Goal: Task Accomplishment & Management: Complete application form

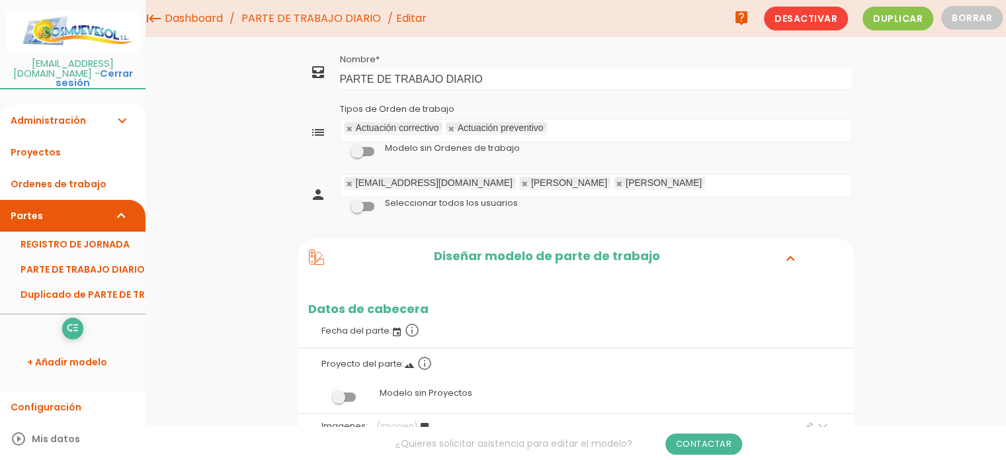
click at [62, 111] on link "Administración expand_more" at bounding box center [73, 121] width 146 height 32
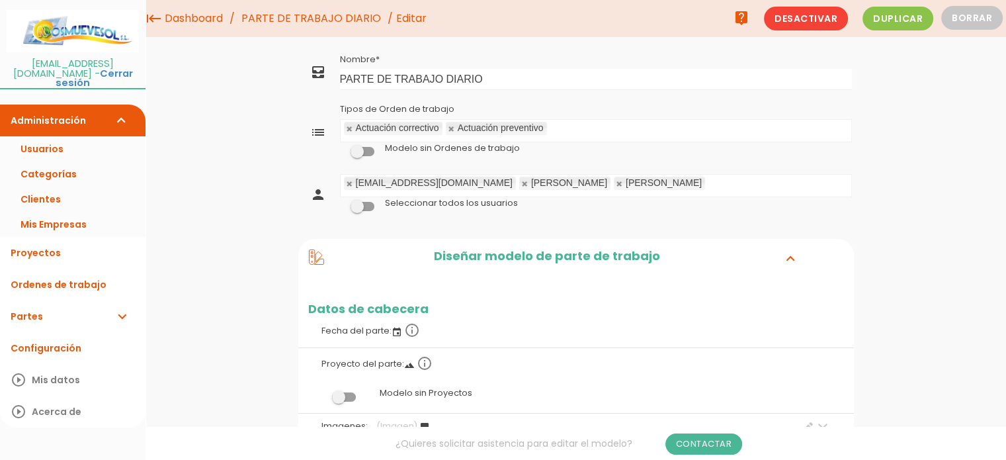
click at [40, 306] on link "Partes expand_more" at bounding box center [73, 316] width 146 height 32
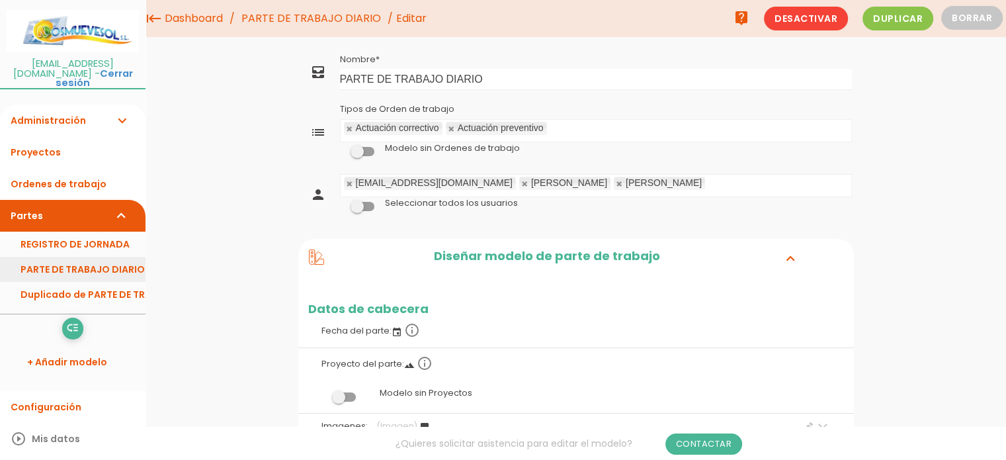
click at [109, 264] on link "PARTE DE TRABAJO DIARIO" at bounding box center [73, 269] width 146 height 25
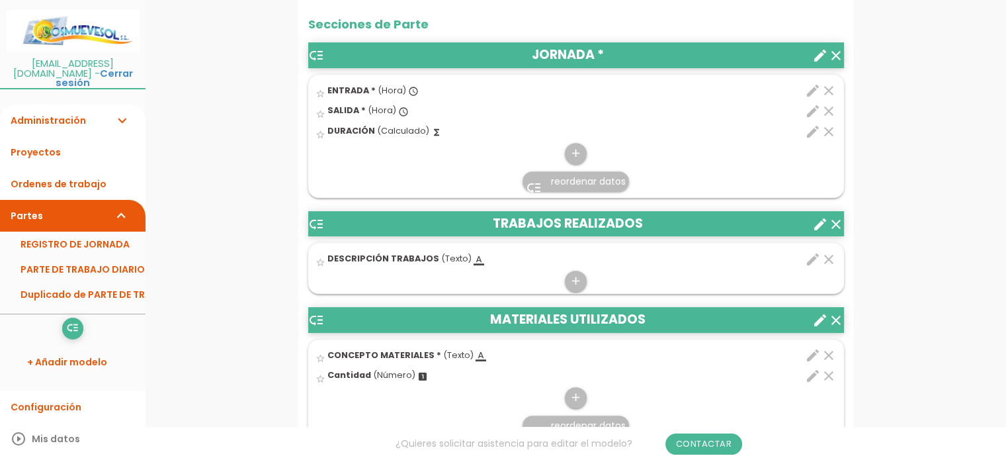
scroll to position [529, 0]
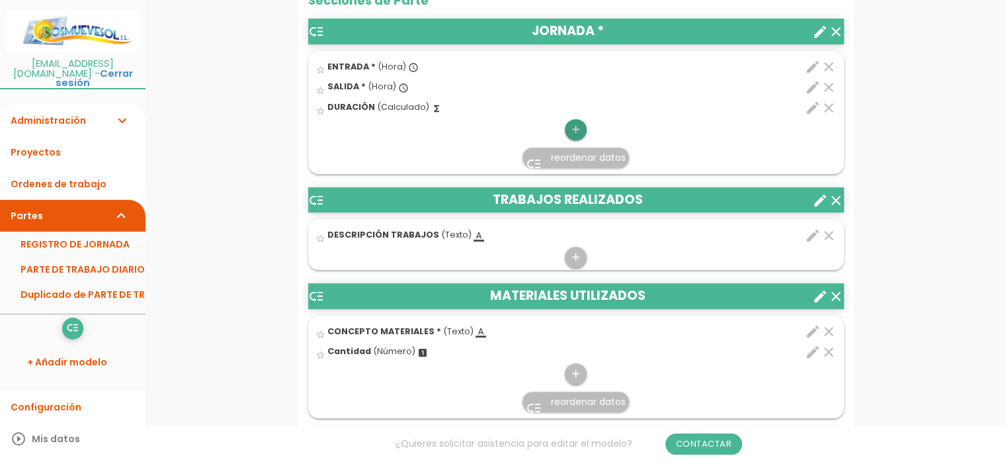
click at [574, 123] on icon "add" at bounding box center [576, 129] width 13 height 21
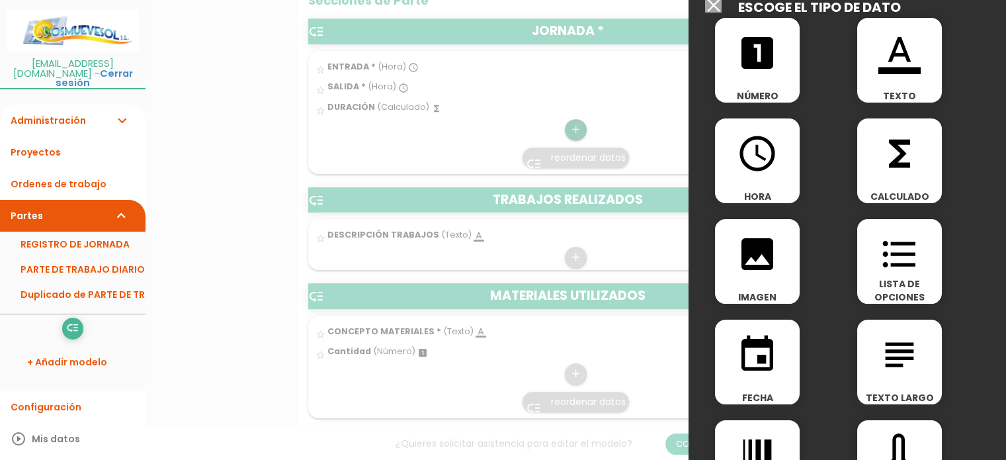
scroll to position [0, 0]
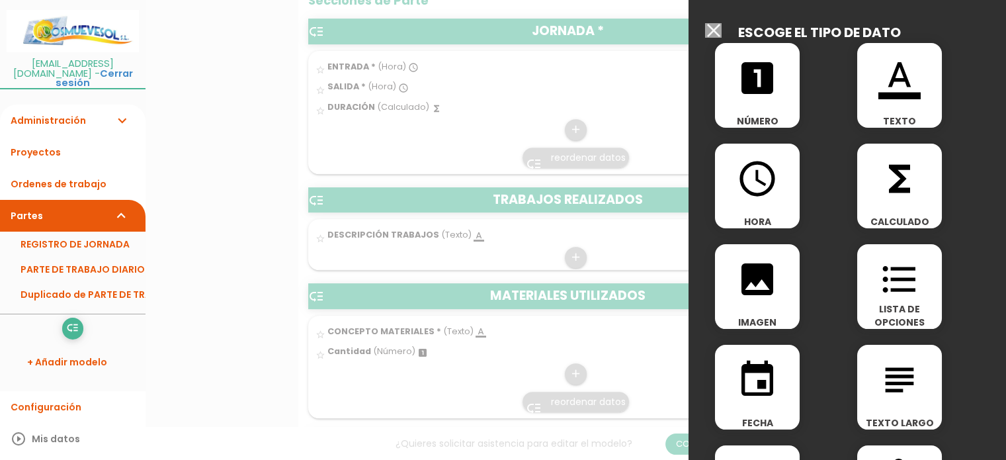
click at [904, 302] on span "LISTA DE OPCIONES" at bounding box center [900, 315] width 85 height 26
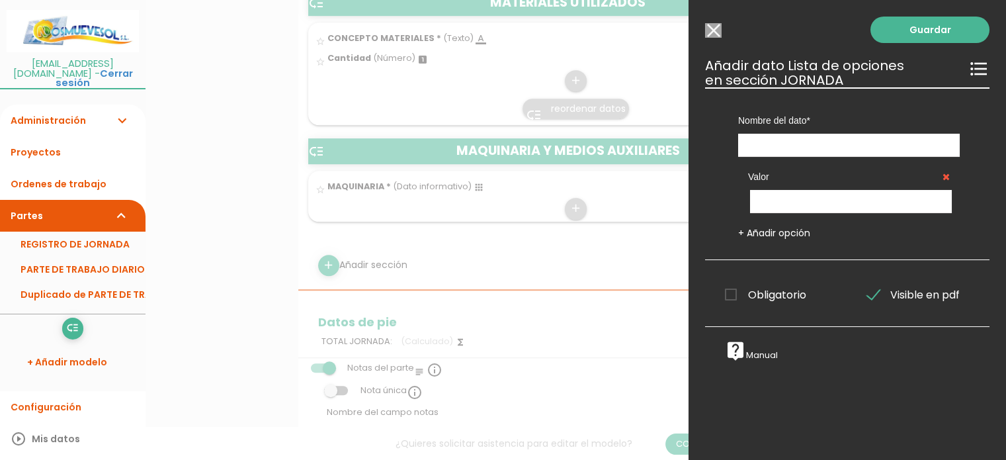
scroll to position [794, 0]
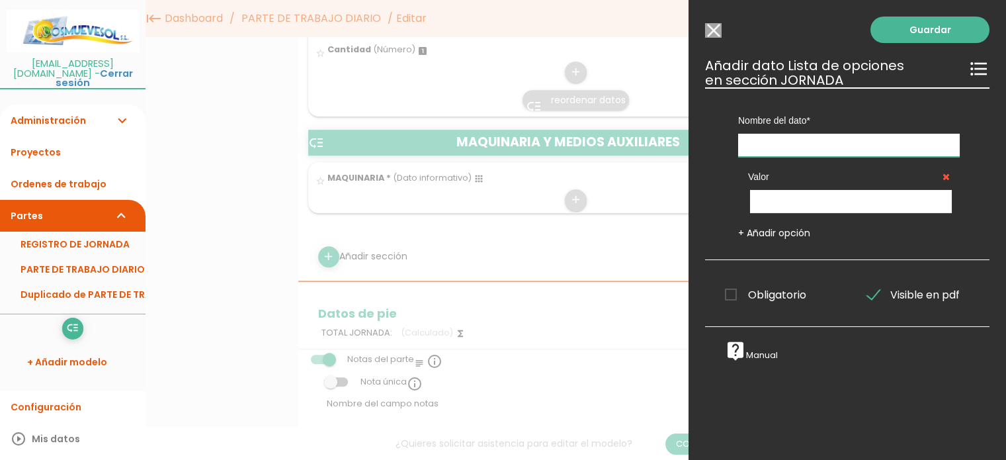
click at [773, 144] on input "text" at bounding box center [849, 145] width 222 height 23
type input "c"
type input "CLIENTE"
click at [850, 198] on input "text" at bounding box center [851, 201] width 202 height 23
click at [813, 199] on input "text" at bounding box center [851, 201] width 202 height 23
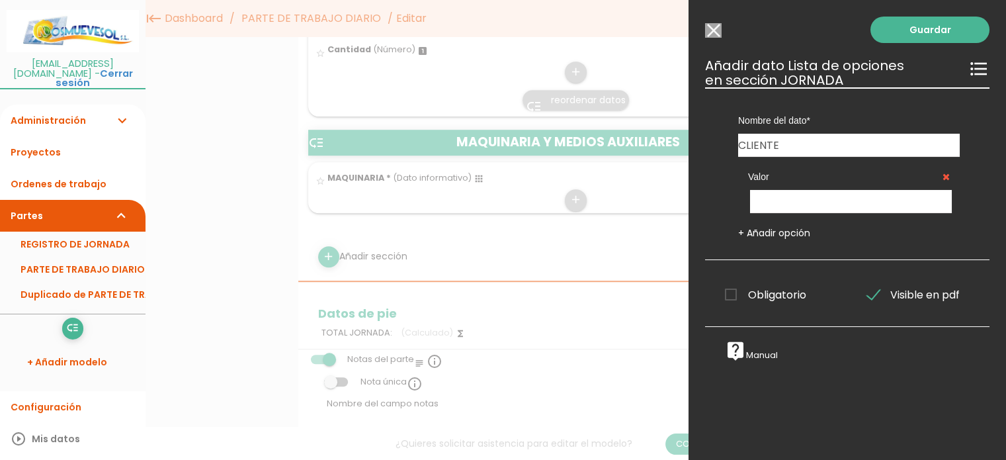
click at [731, 290] on span "Obligatorio" at bounding box center [765, 295] width 81 height 17
click at [0, 0] on input "Obligatorio" at bounding box center [0, 0] width 0 height 0
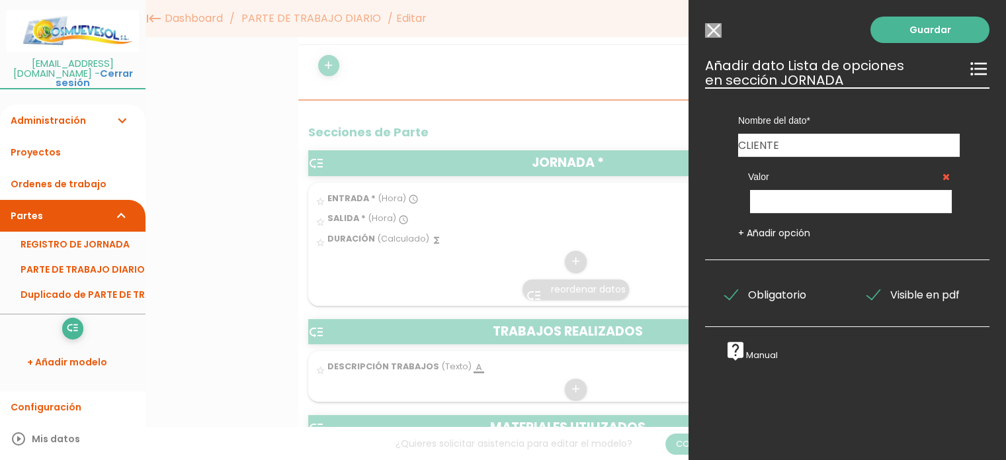
scroll to position [331, 0]
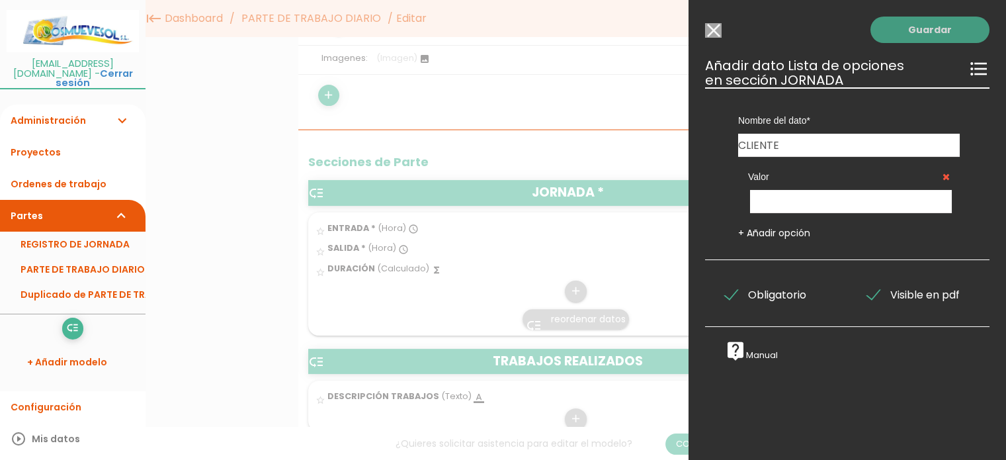
click at [919, 26] on link "Guardar" at bounding box center [930, 30] width 119 height 26
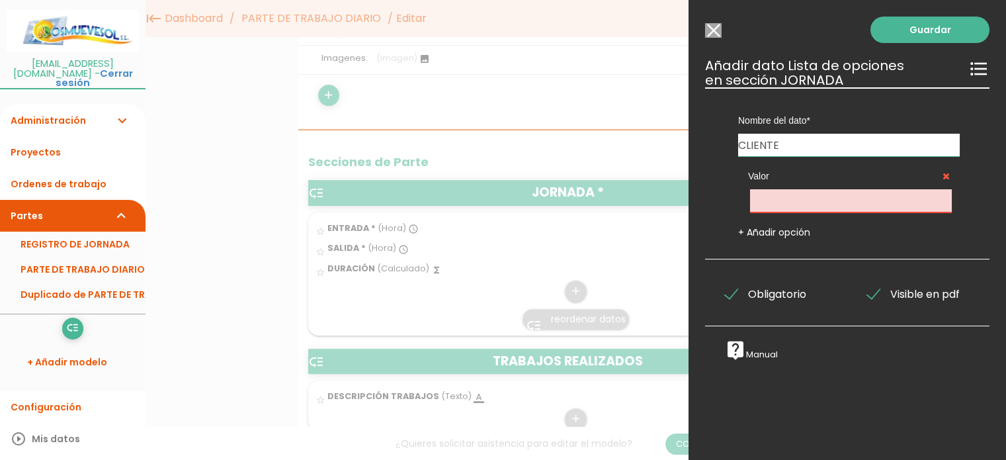
click at [760, 202] on input "text" at bounding box center [851, 200] width 202 height 23
type input "N"
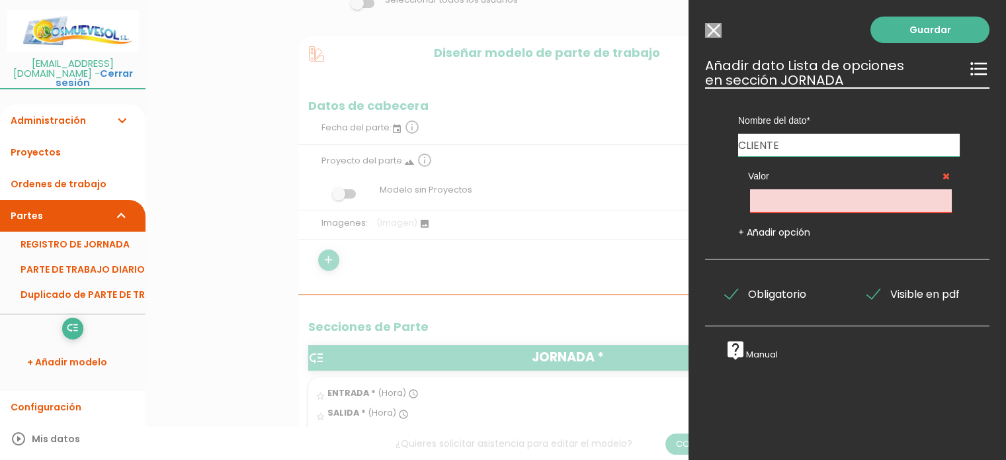
scroll to position [199, 0]
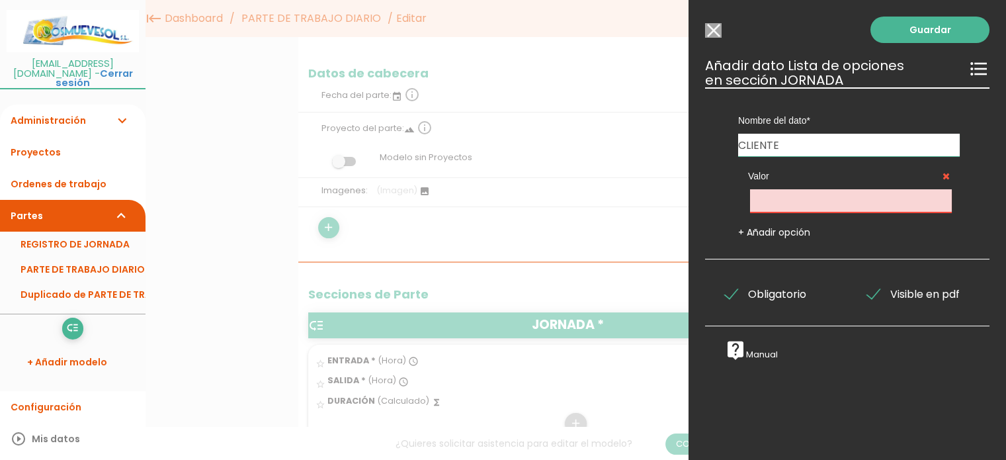
click at [969, 71] on icon "format_list_bulleted" at bounding box center [979, 68] width 21 height 21
click at [969, 65] on icon "format_list_bulleted" at bounding box center [979, 68] width 21 height 21
click at [932, 24] on link "Guardar" at bounding box center [930, 30] width 119 height 26
click at [716, 28] on input "Modelo sin Ordenes de trabajo" at bounding box center [713, 30] width 17 height 15
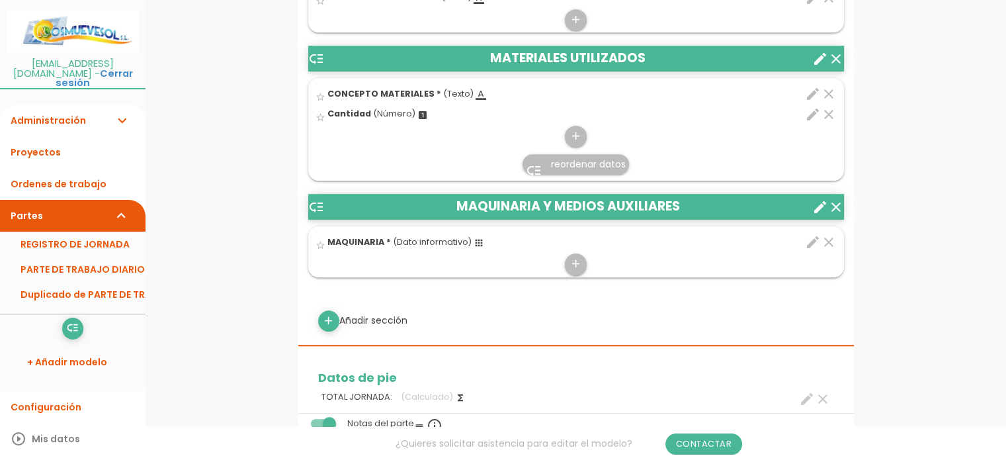
scroll to position [860, 0]
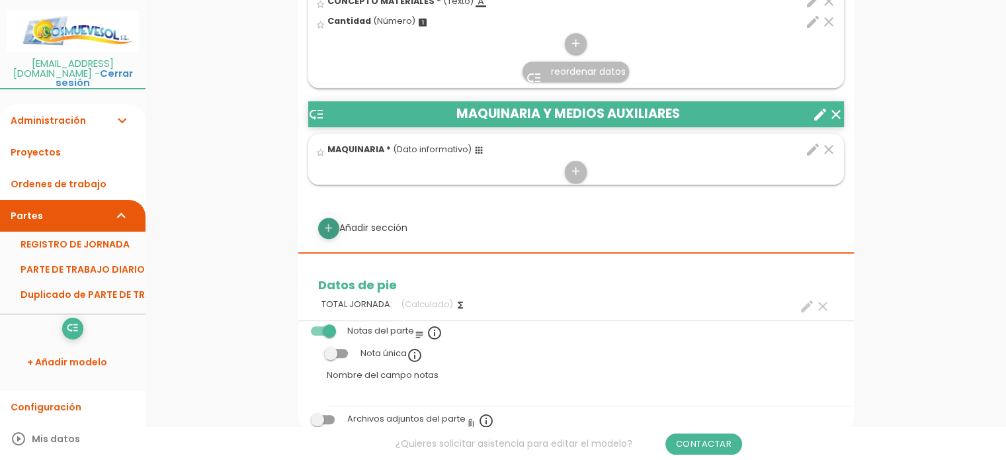
click at [332, 219] on icon "add" at bounding box center [328, 228] width 13 height 21
select select
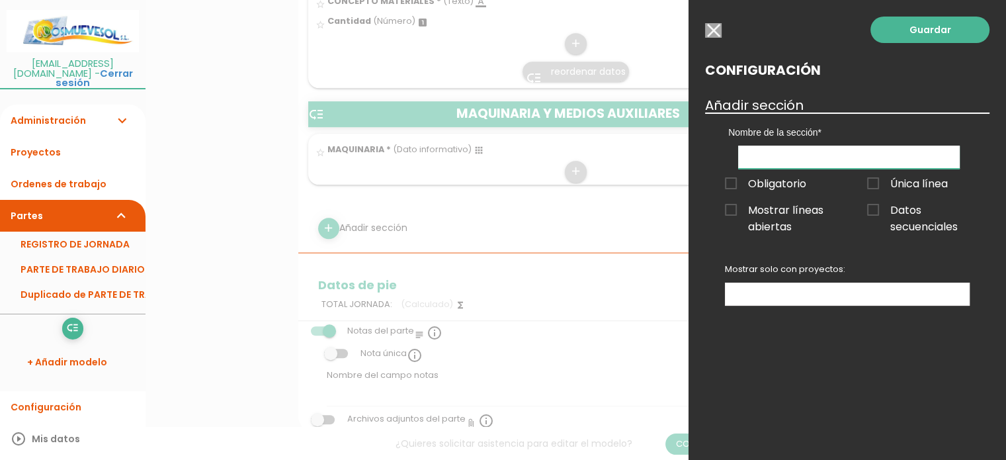
click at [784, 158] on input "text" at bounding box center [849, 157] width 222 height 23
type input "CLIENTE:"
click at [734, 180] on span "Obligatorio" at bounding box center [765, 183] width 81 height 17
click at [0, 0] on input "Obligatorio" at bounding box center [0, 0] width 0 height 0
click at [869, 179] on span "Única línea" at bounding box center [907, 183] width 81 height 17
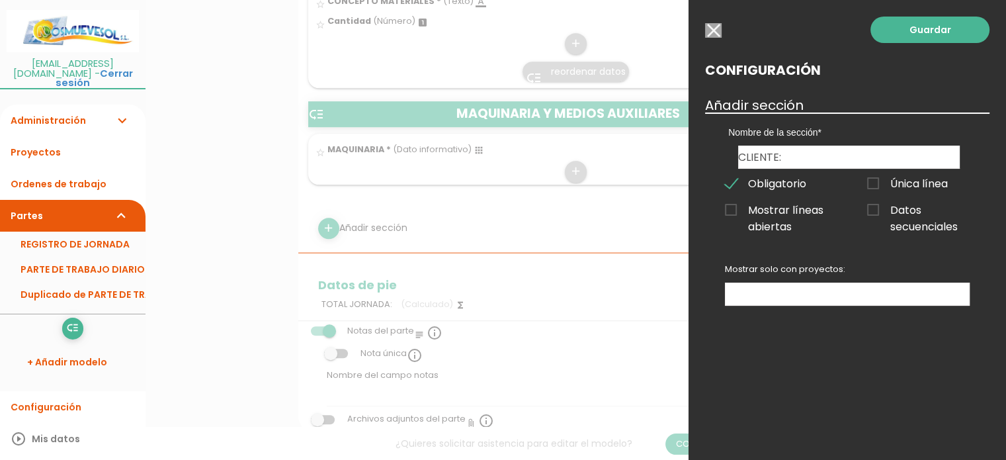
click at [0, 0] on input "Única línea" at bounding box center [0, 0] width 0 height 0
click at [809, 293] on ul at bounding box center [848, 294] width 244 height 22
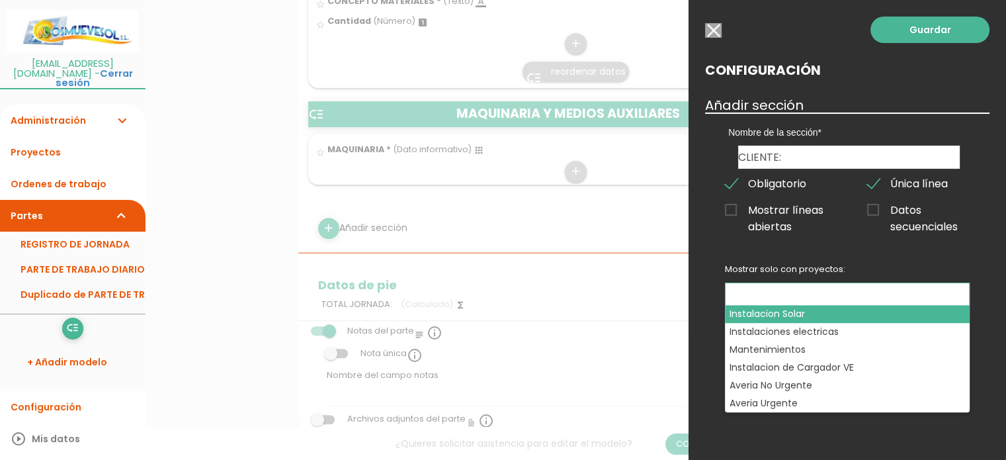
select select "202"
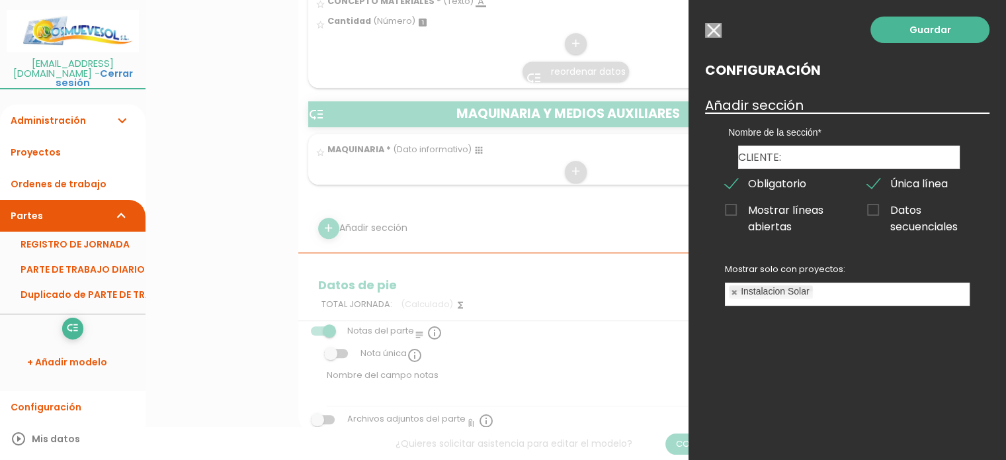
click at [945, 293] on ul "Instalacion Solar" at bounding box center [848, 294] width 244 height 22
click at [953, 298] on ul "Instalacion Solar Mantenimientos" at bounding box center [848, 294] width 244 height 22
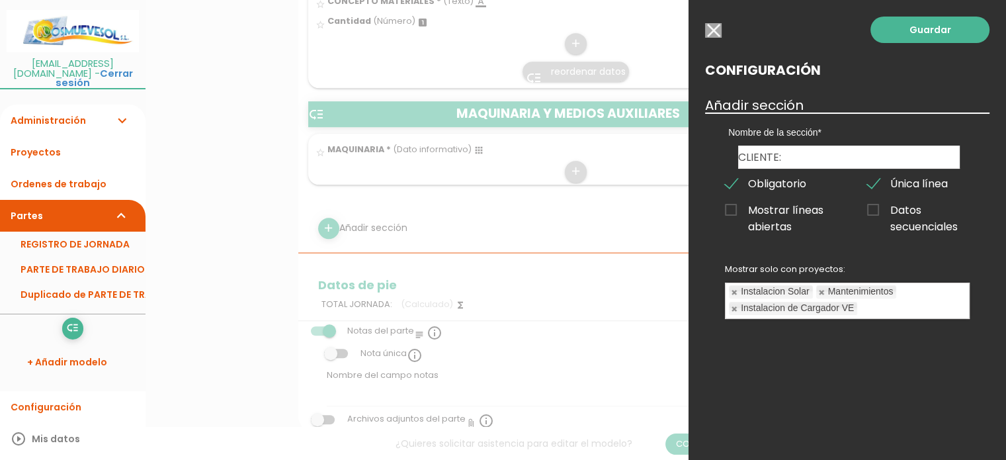
click at [913, 302] on ul "Instalacion Solar Mantenimientos Instalacion de Cargador VE" at bounding box center [848, 300] width 244 height 35
click at [913, 318] on ul "Instalacion Solar Mantenimientos Instalacion de Cargador VE Averia No Urgente" at bounding box center [848, 300] width 244 height 35
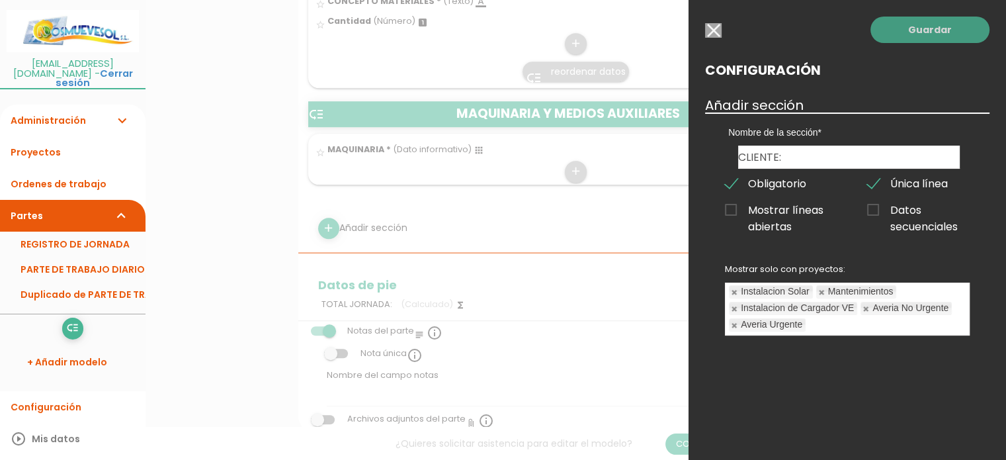
click at [926, 26] on link "Guardar" at bounding box center [930, 30] width 119 height 26
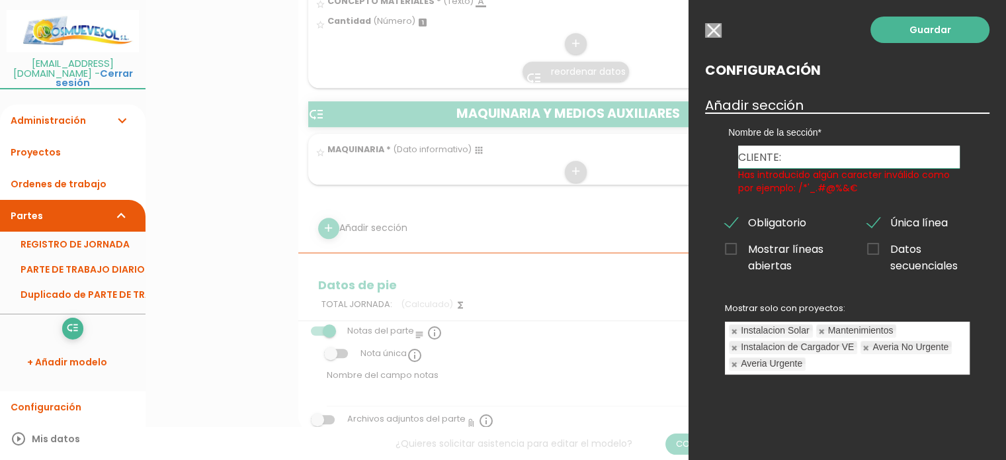
click at [783, 158] on input "CLIENTE:" at bounding box center [849, 157] width 222 height 22
type input "CLIENTE"
click at [904, 29] on link "Guardar" at bounding box center [930, 30] width 119 height 26
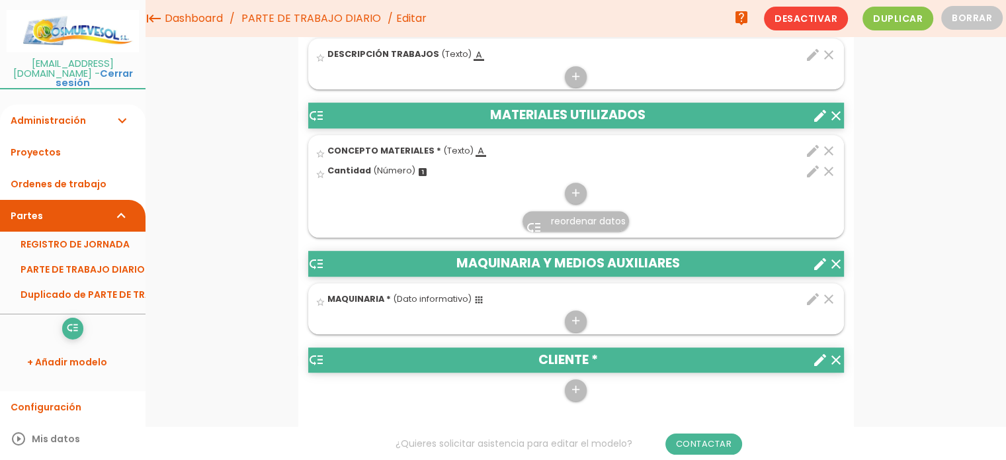
scroll to position [649, 0]
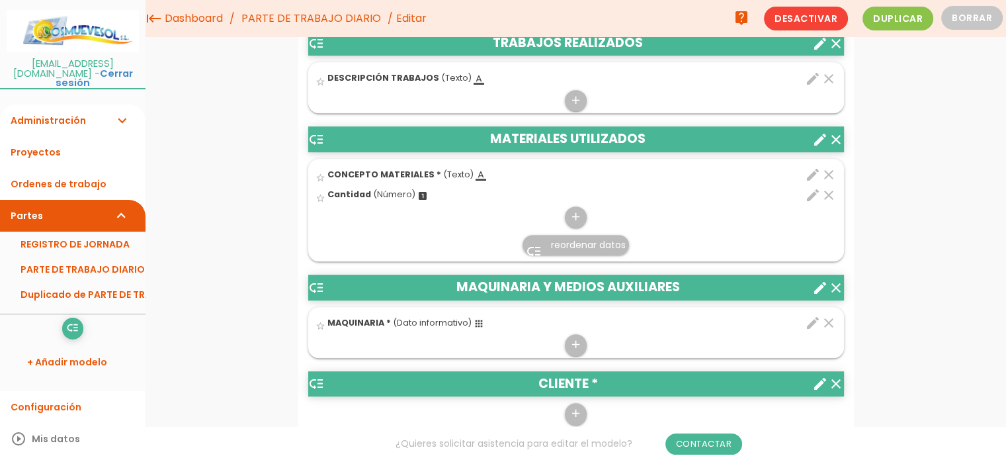
click at [322, 381] on icon "low_priority" at bounding box center [316, 384] width 16 height 16
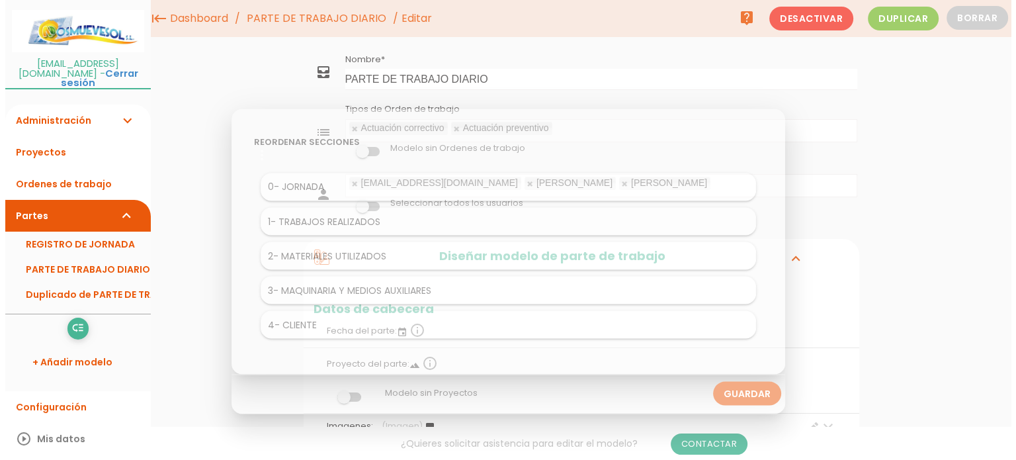
scroll to position [0, 0]
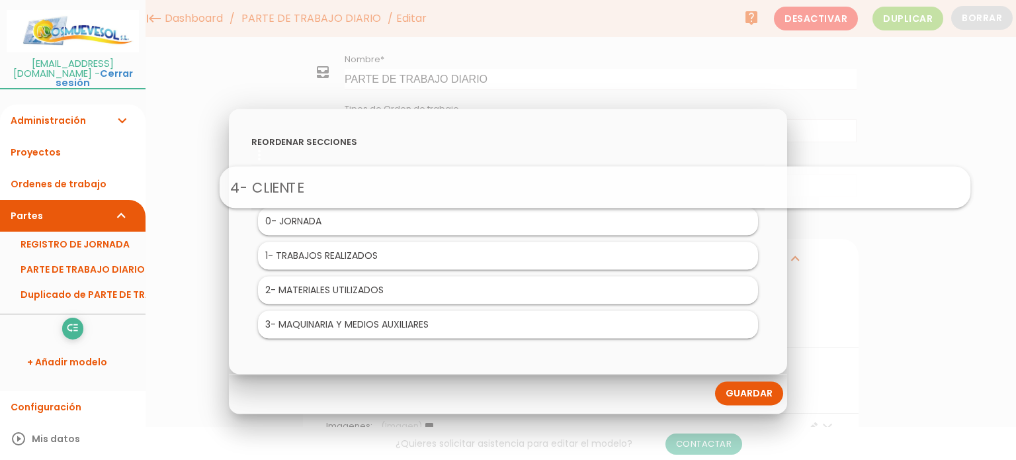
drag, startPoint x: 341, startPoint y: 330, endPoint x: 428, endPoint y: 191, distance: 163.8
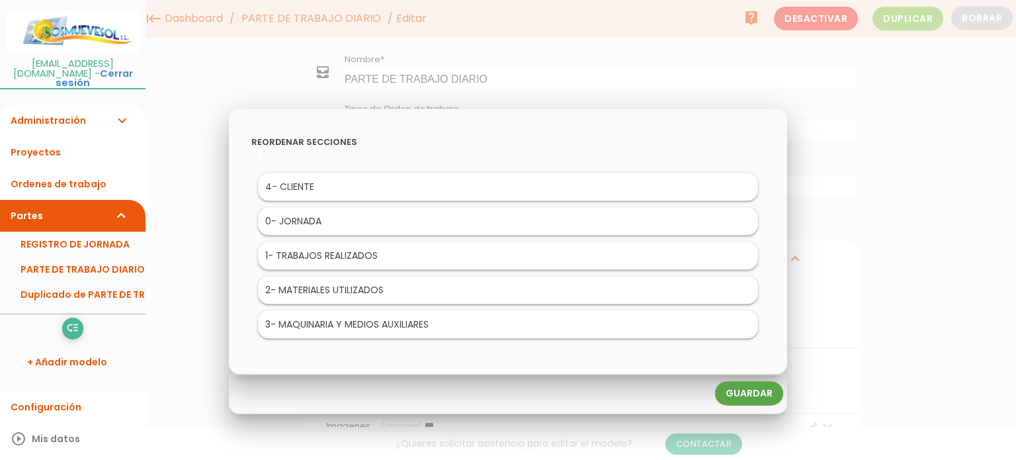
click at [759, 390] on link "Guardar" at bounding box center [749, 394] width 68 height 24
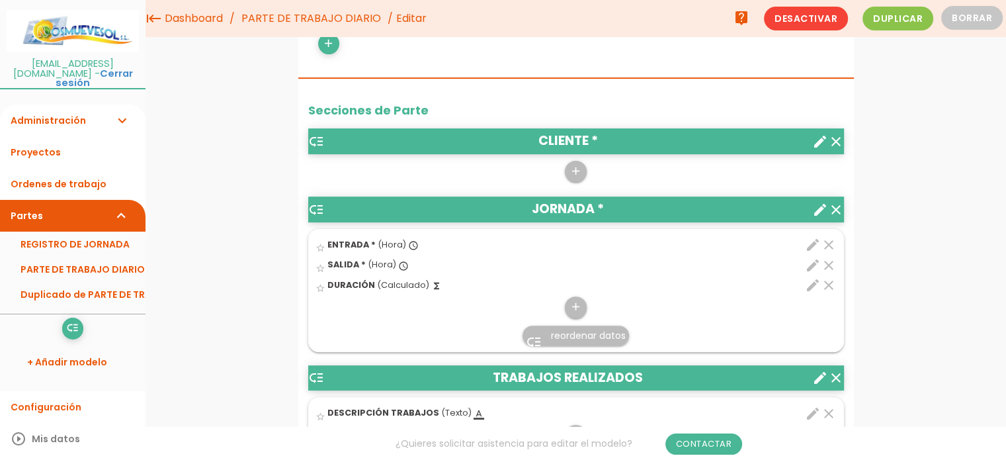
scroll to position [529, 0]
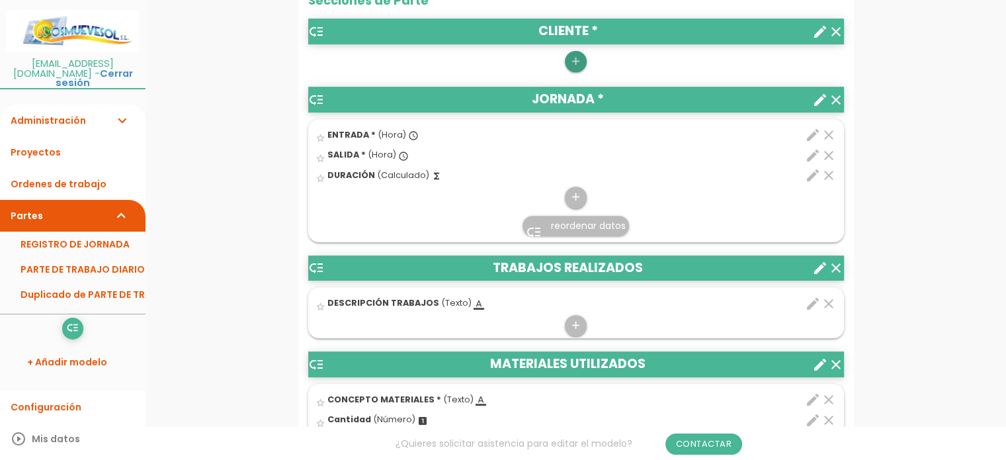
click at [574, 59] on icon "add" at bounding box center [576, 61] width 13 height 21
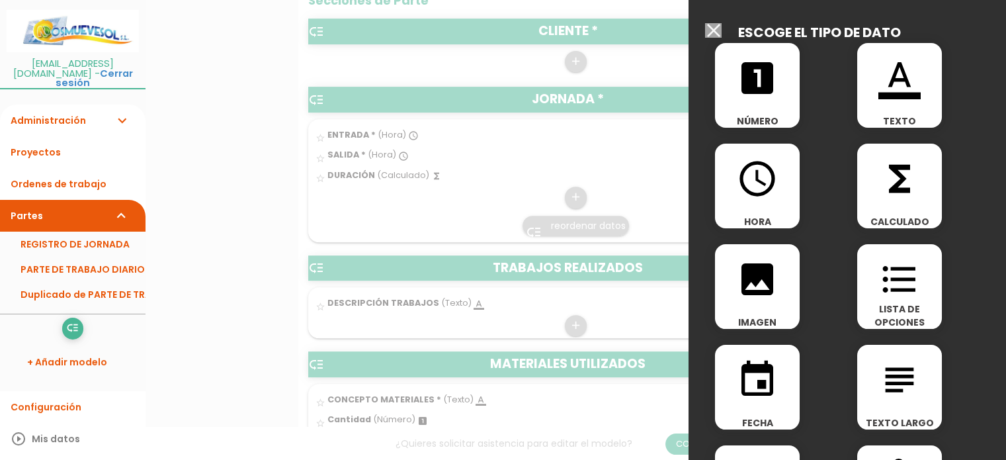
click at [898, 95] on icon "format_color_text" at bounding box center [900, 78] width 42 height 42
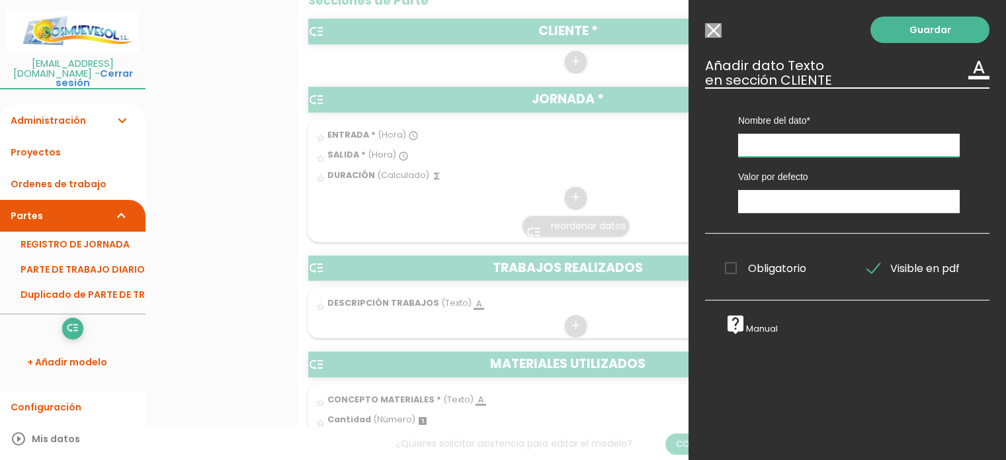
click at [832, 142] on input "text" at bounding box center [849, 145] width 222 height 23
type input "CLIENTE"
click at [731, 266] on span "Obligatorio" at bounding box center [765, 268] width 81 height 17
click at [0, 0] on input "Obligatorio" at bounding box center [0, 0] width 0 height 0
click at [921, 28] on link "Guardar" at bounding box center [930, 30] width 119 height 26
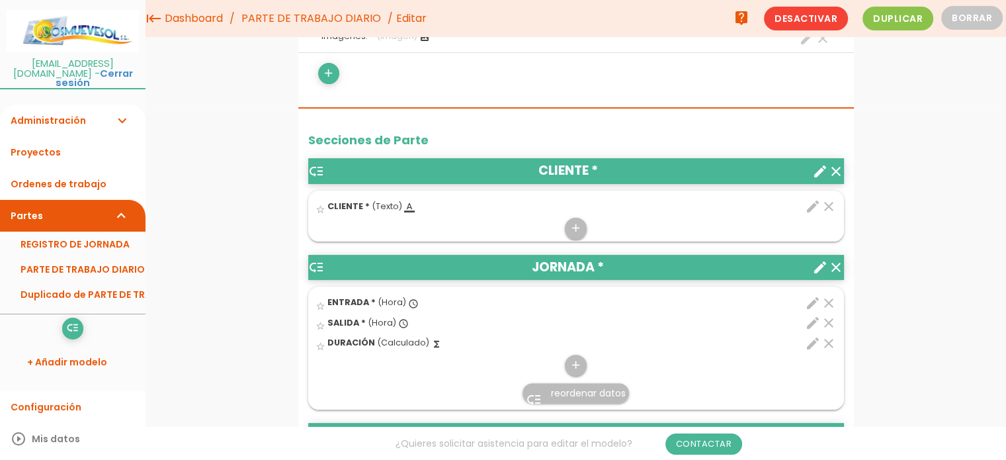
scroll to position [331, 0]
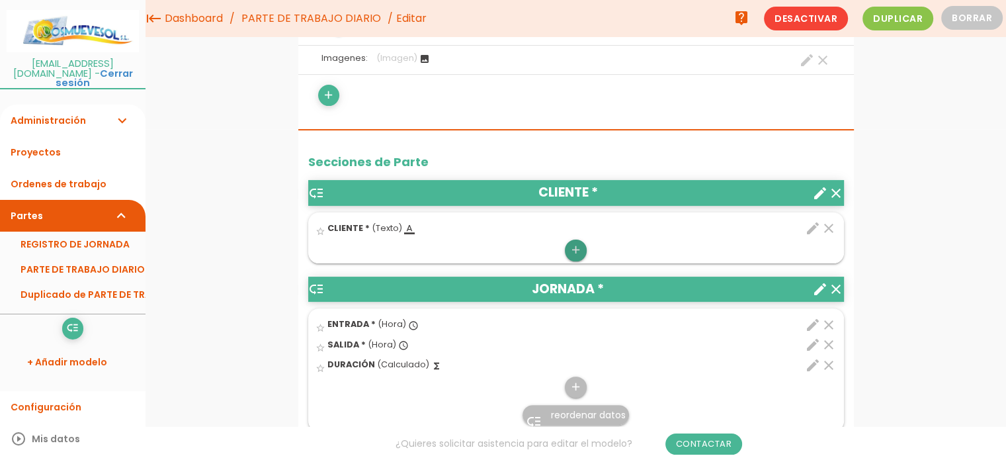
click at [580, 251] on icon "add" at bounding box center [576, 250] width 13 height 21
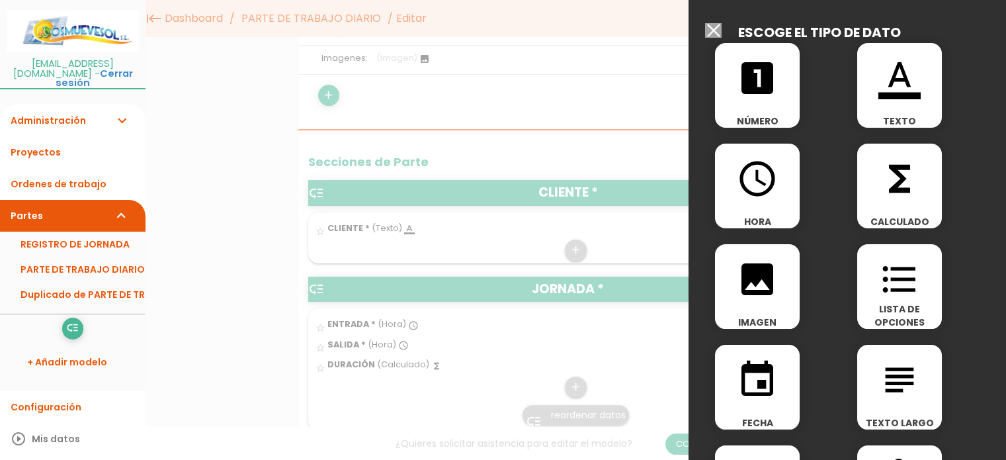
click at [497, 214] on div at bounding box center [503, 172] width 1006 height 575
click at [715, 33] on input "Modelo sin Ordenes de trabajo" at bounding box center [713, 30] width 17 height 15
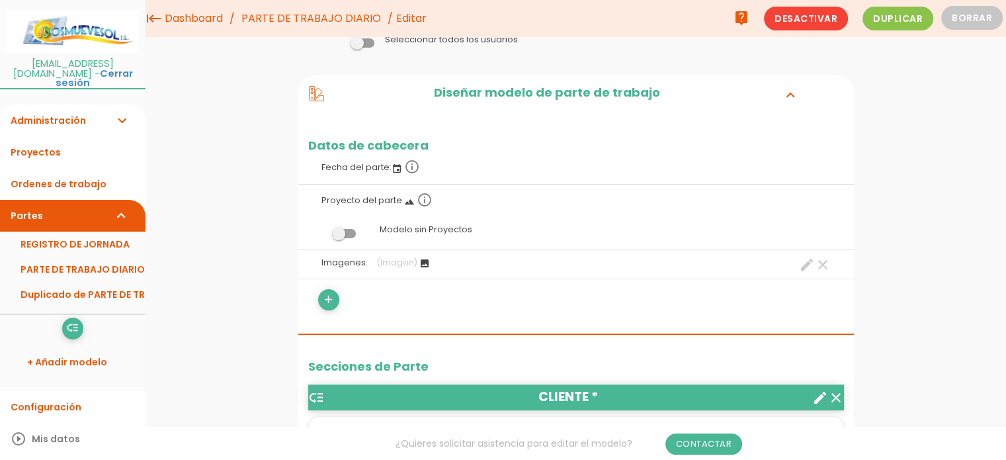
scroll to position [0, 0]
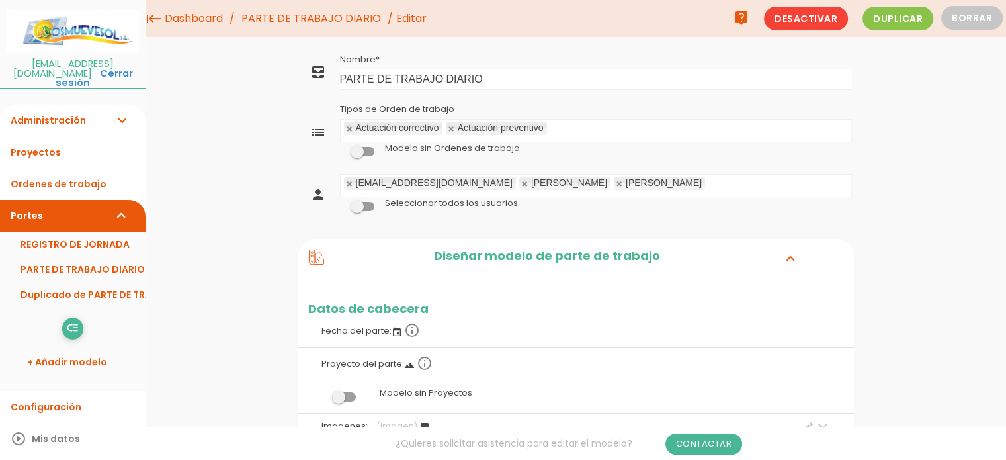
click at [59, 106] on link "Administración expand_more" at bounding box center [73, 121] width 146 height 32
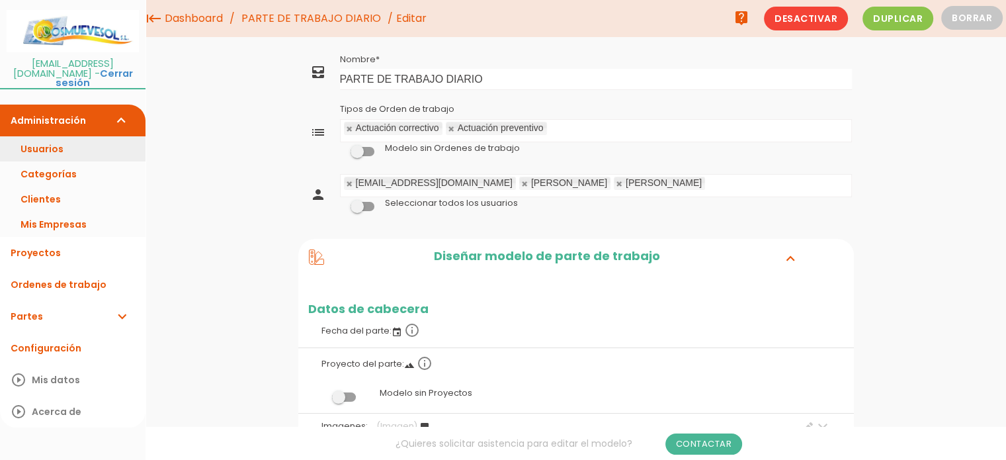
click at [58, 136] on link "Usuarios" at bounding box center [73, 148] width 146 height 25
